Goal: Task Accomplishment & Management: Use online tool/utility

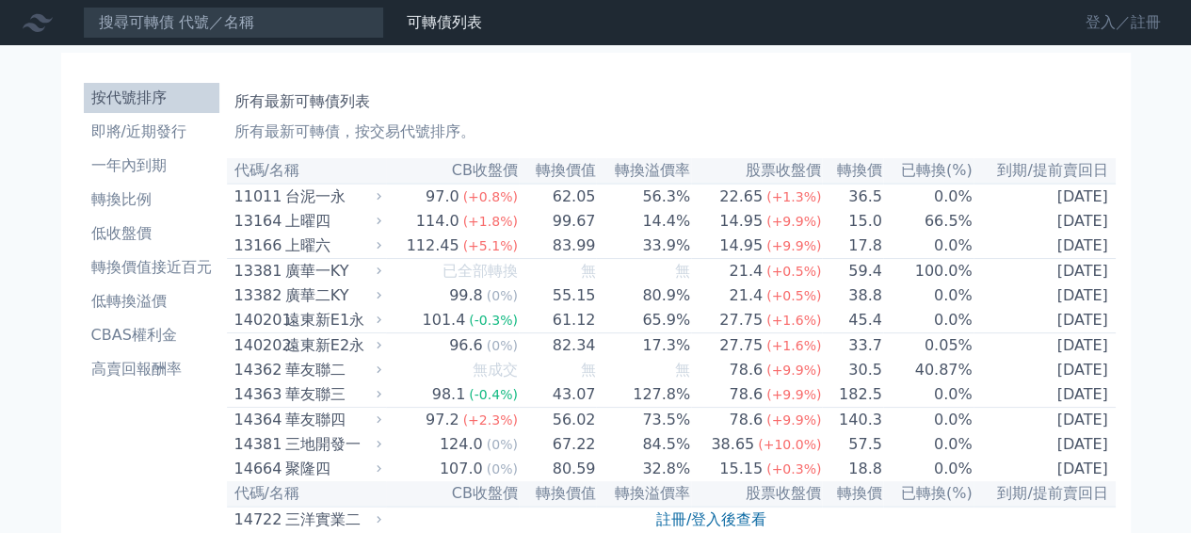
click at [1130, 23] on link "登入／註冊" at bounding box center [1123, 23] width 105 height 30
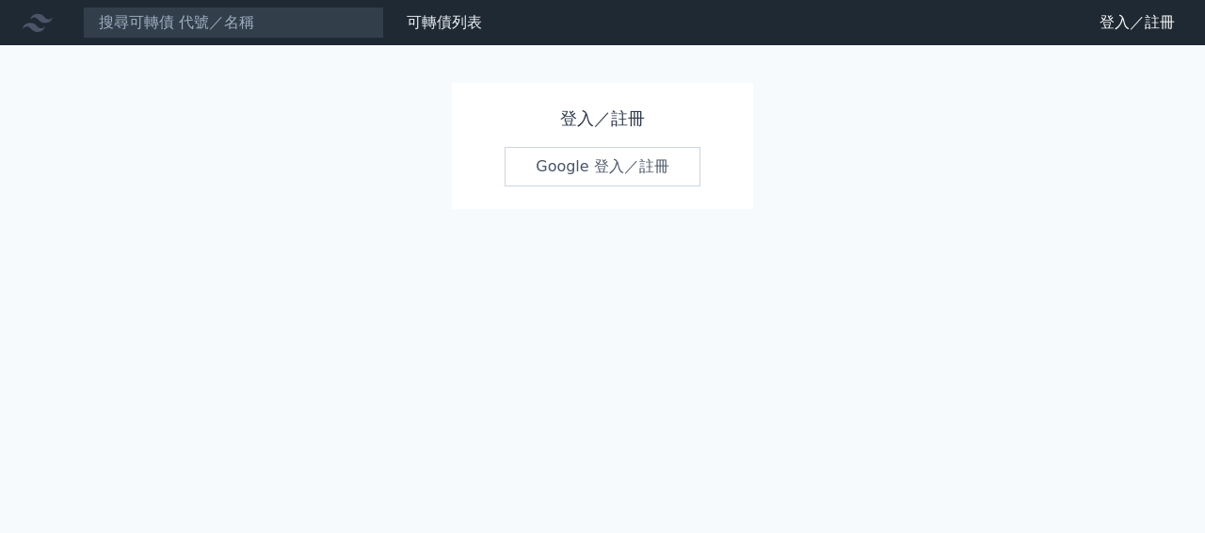
click at [595, 112] on h1 "登入／註冊" at bounding box center [603, 118] width 196 height 26
click at [585, 161] on link "Google 登入／註冊" at bounding box center [603, 167] width 196 height 40
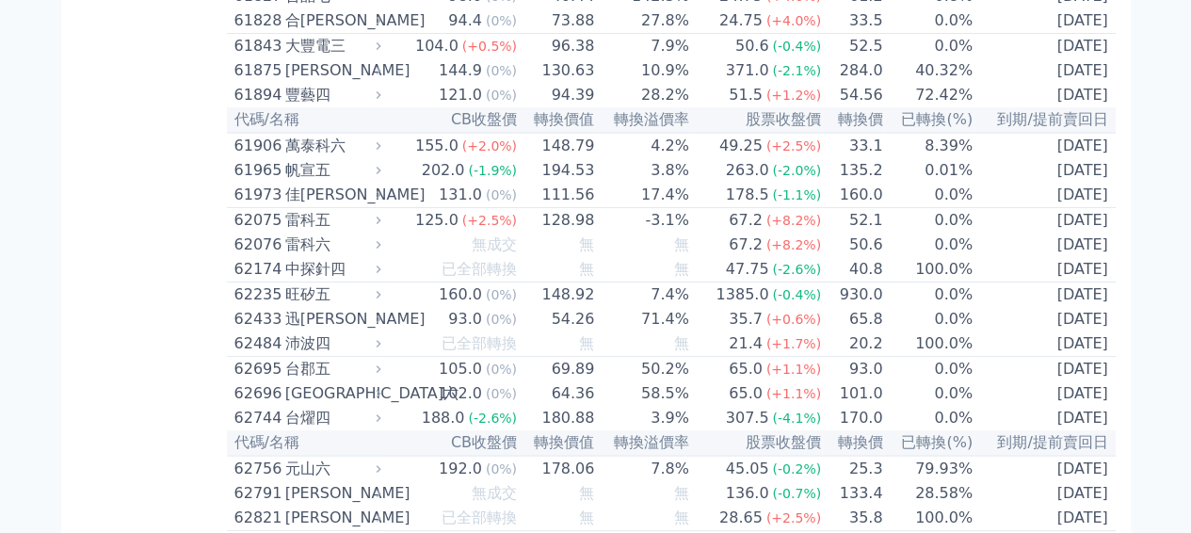
scroll to position [7063, 0]
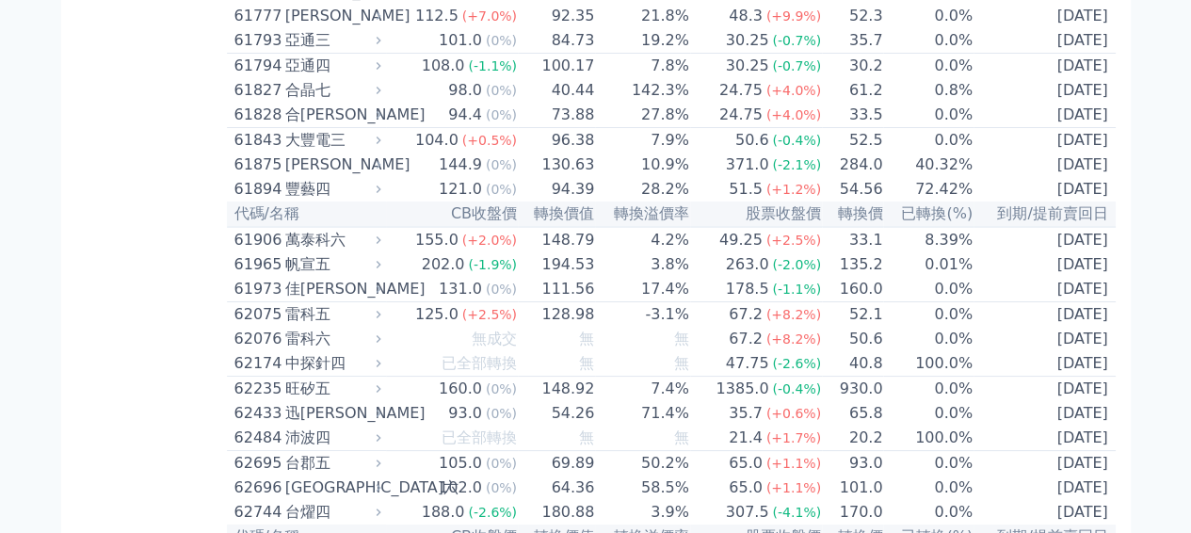
drag, startPoint x: 894, startPoint y: 253, endPoint x: 723, endPoint y: 251, distance: 170.5
